Goal: Information Seeking & Learning: Check status

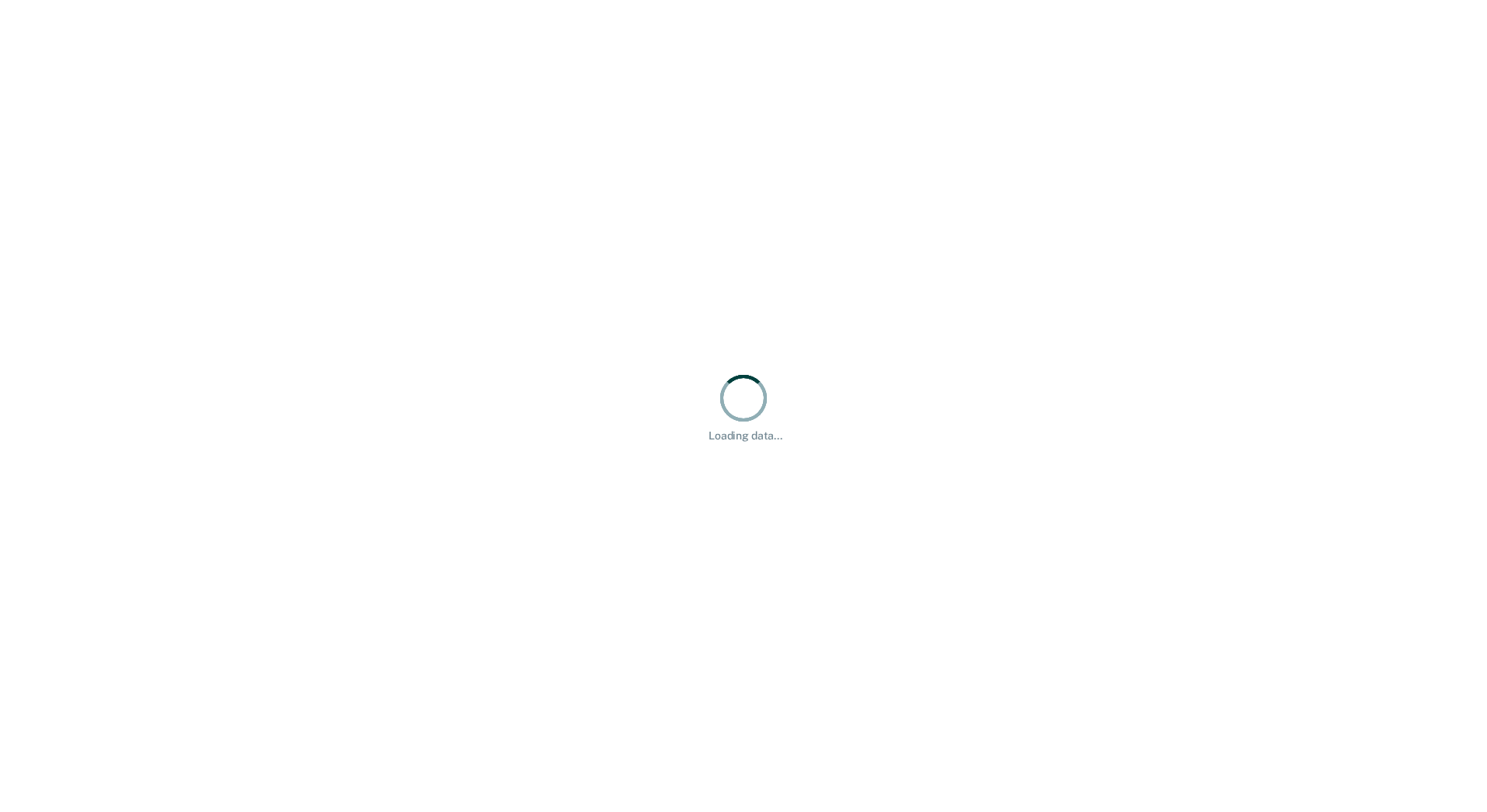
drag, startPoint x: 0, startPoint y: 0, endPoint x: 1485, endPoint y: 67, distance: 1486.5
click at [1485, 67] on div "Loading data..." at bounding box center [744, 406] width 1487 height 812
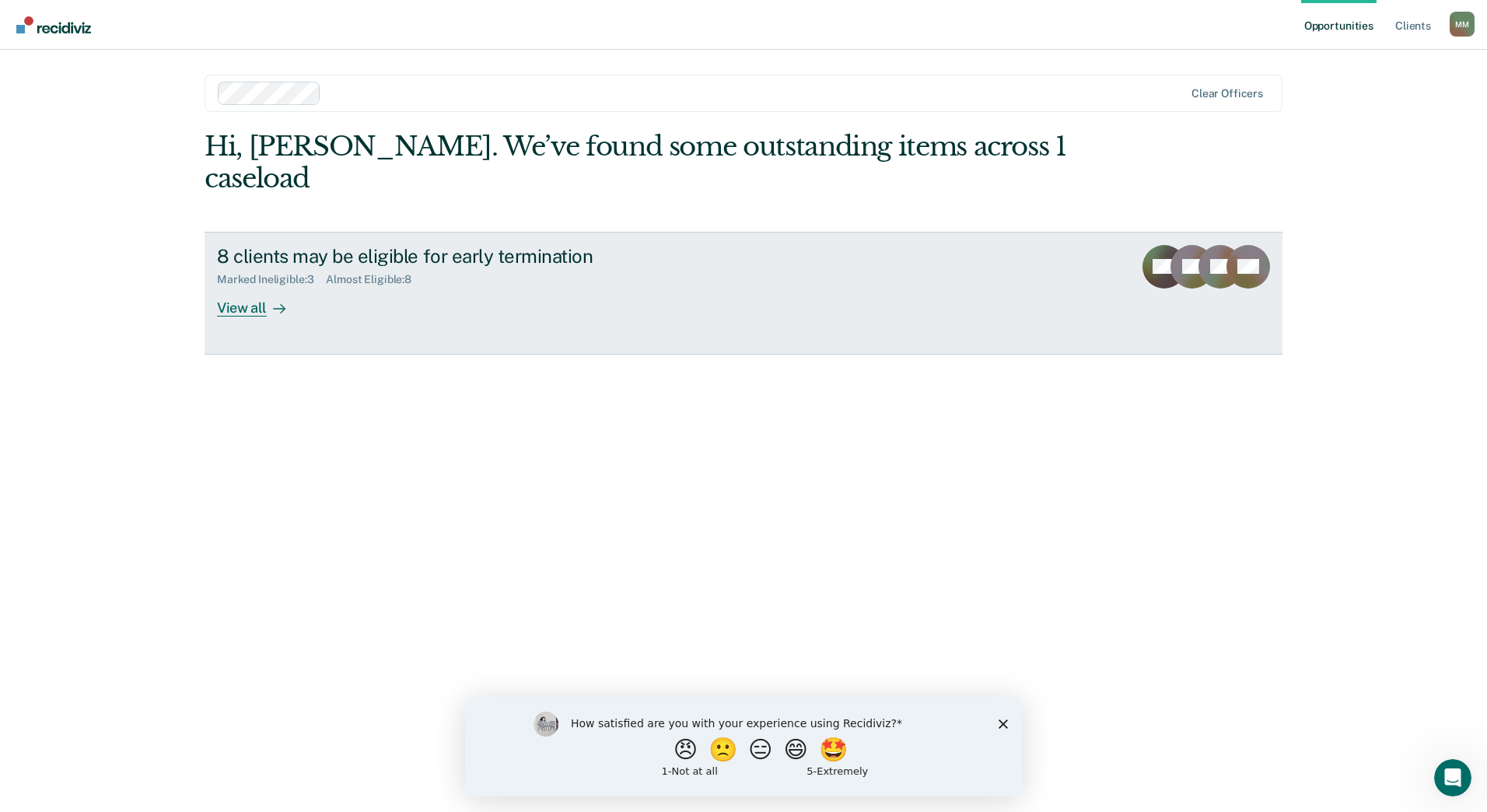
click at [407, 273] on div "Almost Eligible : 8" at bounding box center [375, 279] width 98 height 13
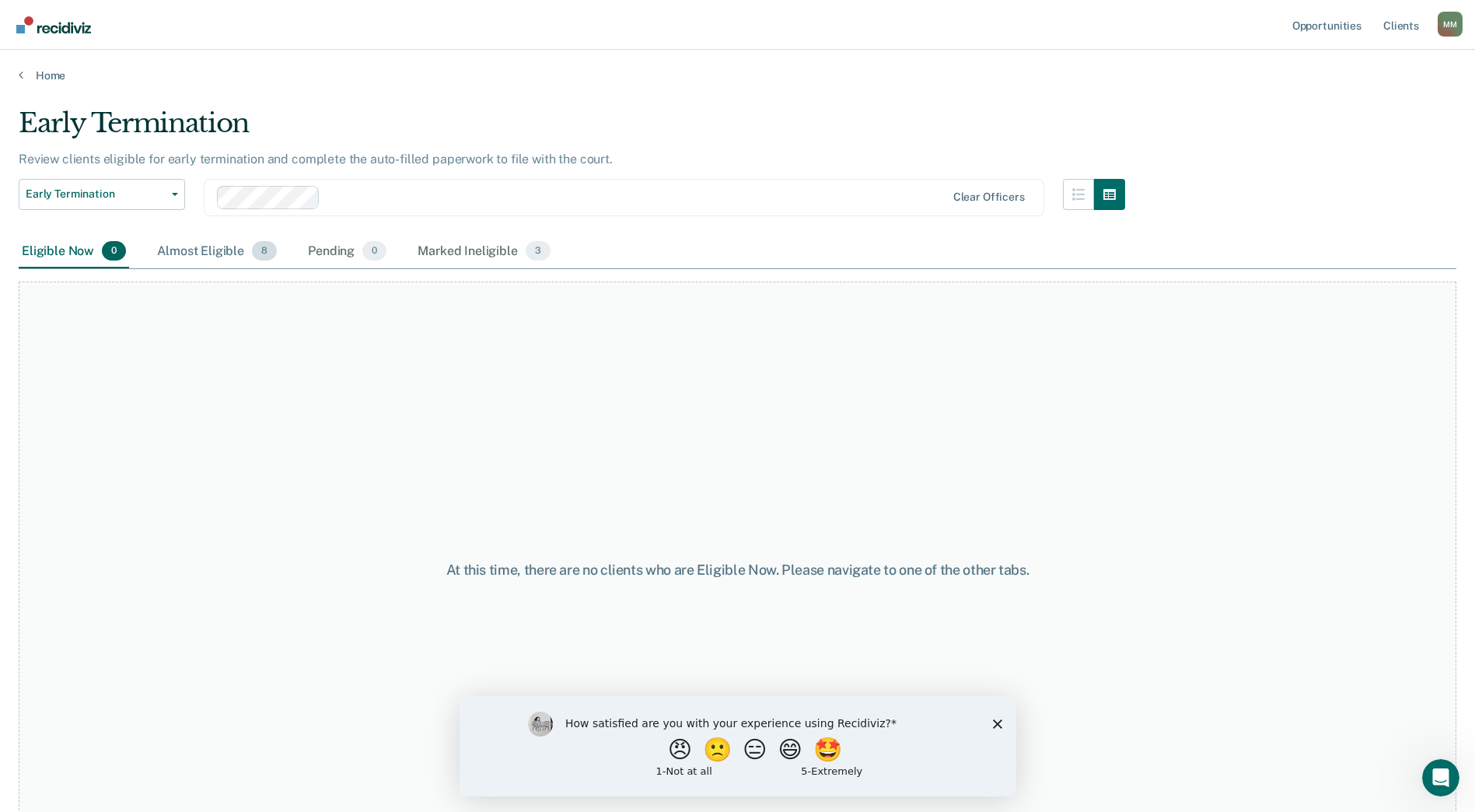
click at [248, 256] on div "Almost Eligible 8" at bounding box center [217, 251] width 126 height 34
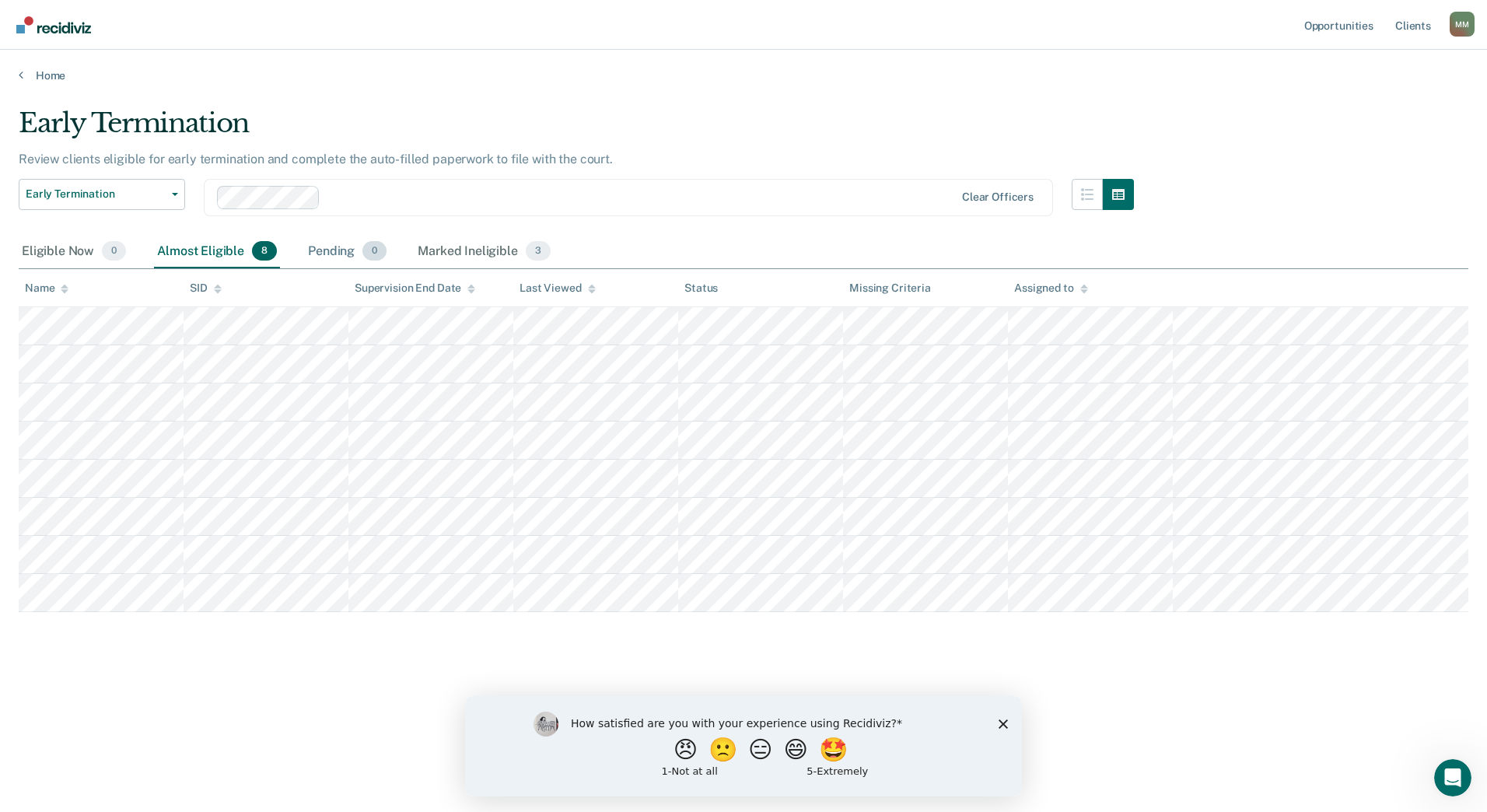
click at [332, 250] on div "Pending 0" at bounding box center [347, 251] width 84 height 34
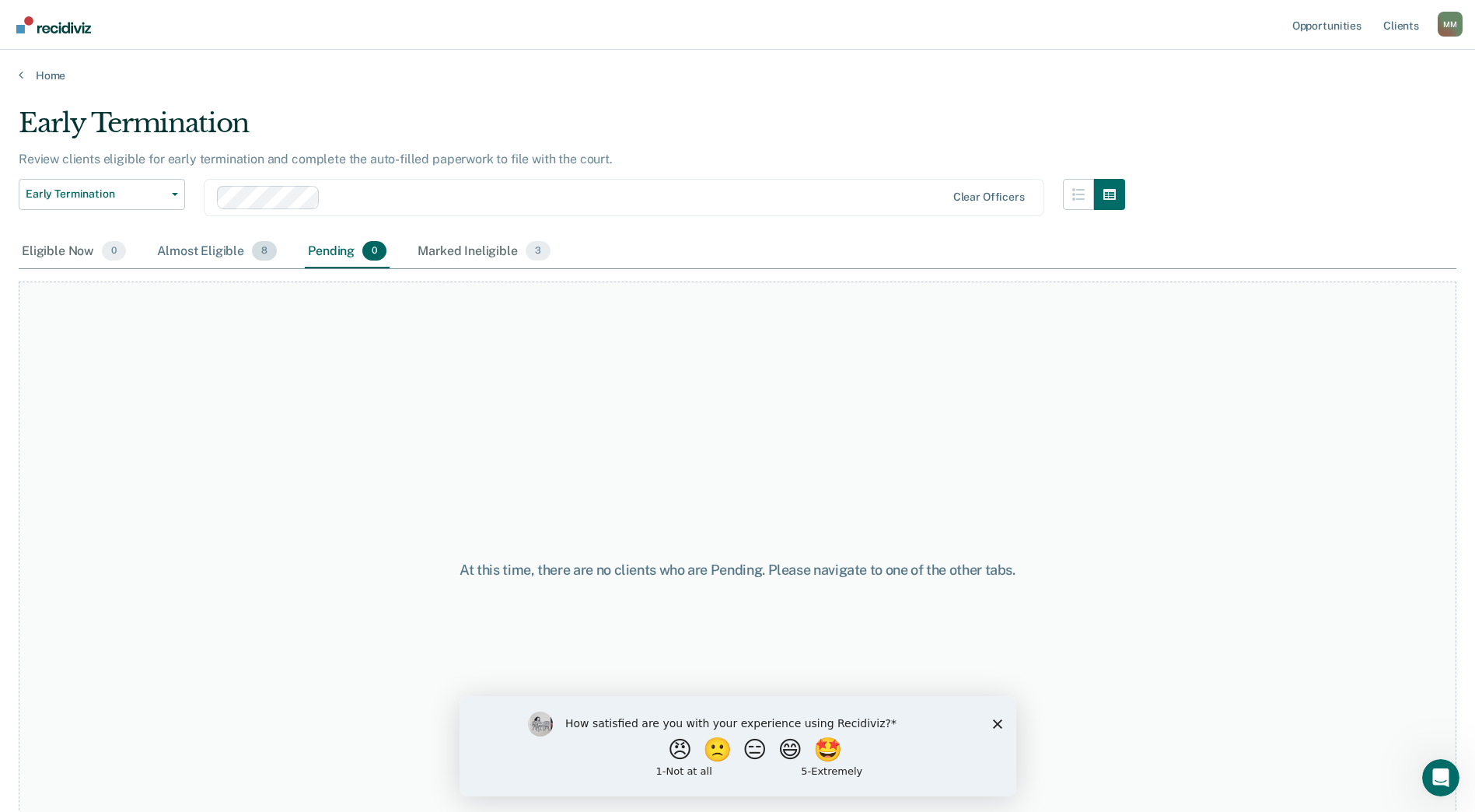
click at [192, 248] on div "Almost Eligible 8" at bounding box center [217, 251] width 126 height 34
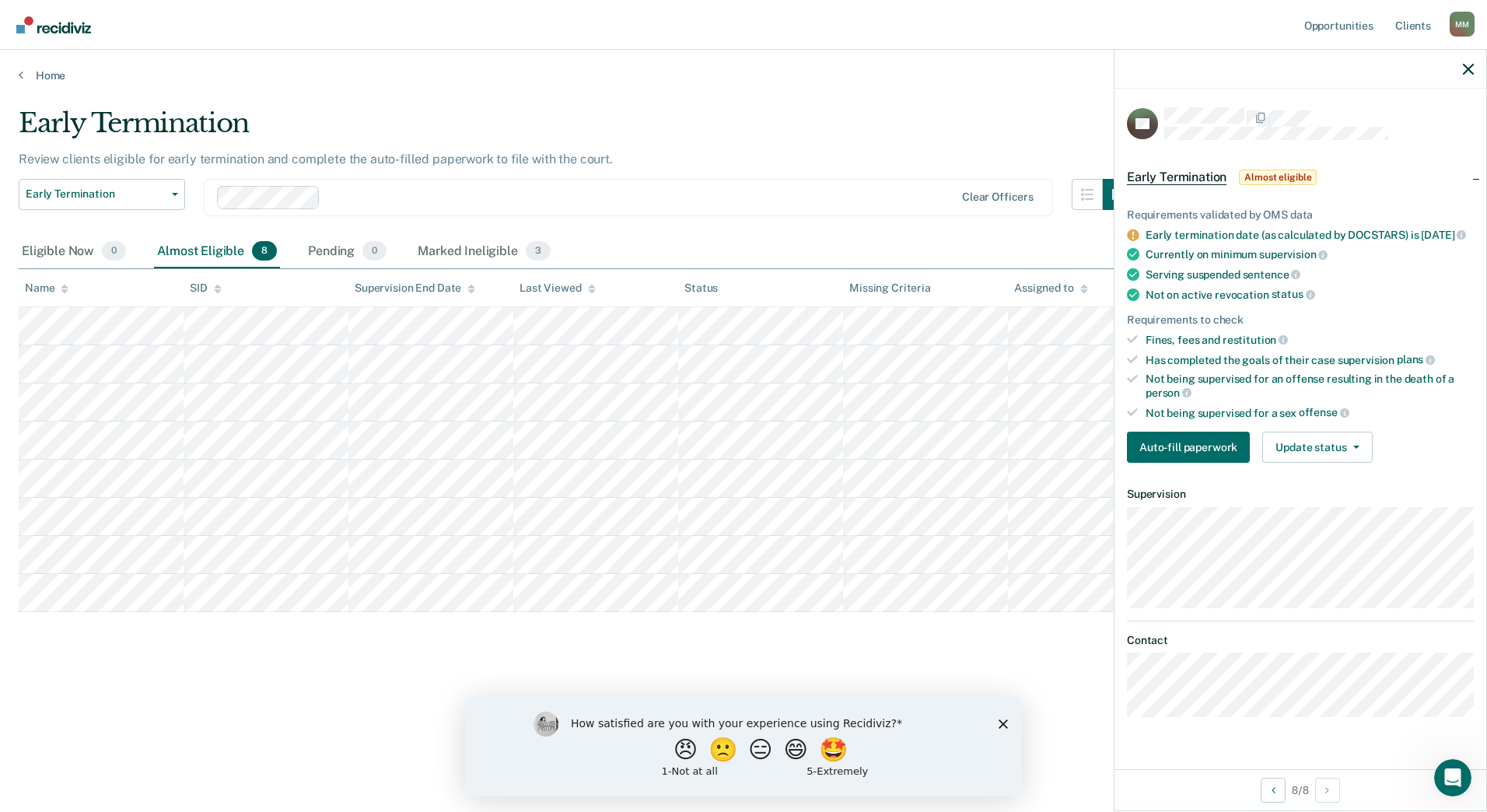
click at [999, 722] on icon "Close survey" at bounding box center [1003, 722] width 10 height 10
